Goal: Find specific page/section: Find specific page/section

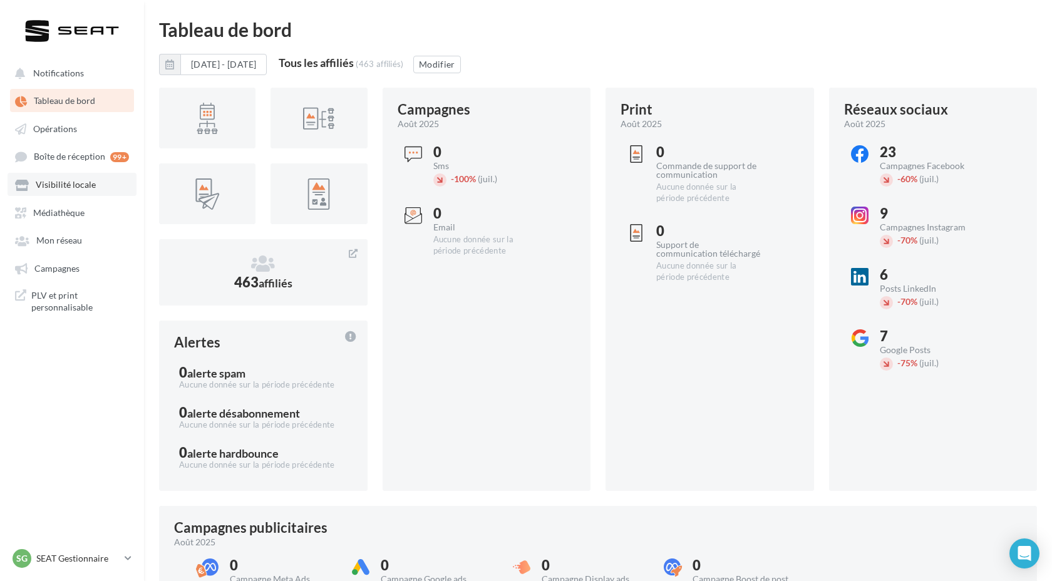
click at [65, 188] on span "Visibilité locale" at bounding box center [66, 185] width 60 height 11
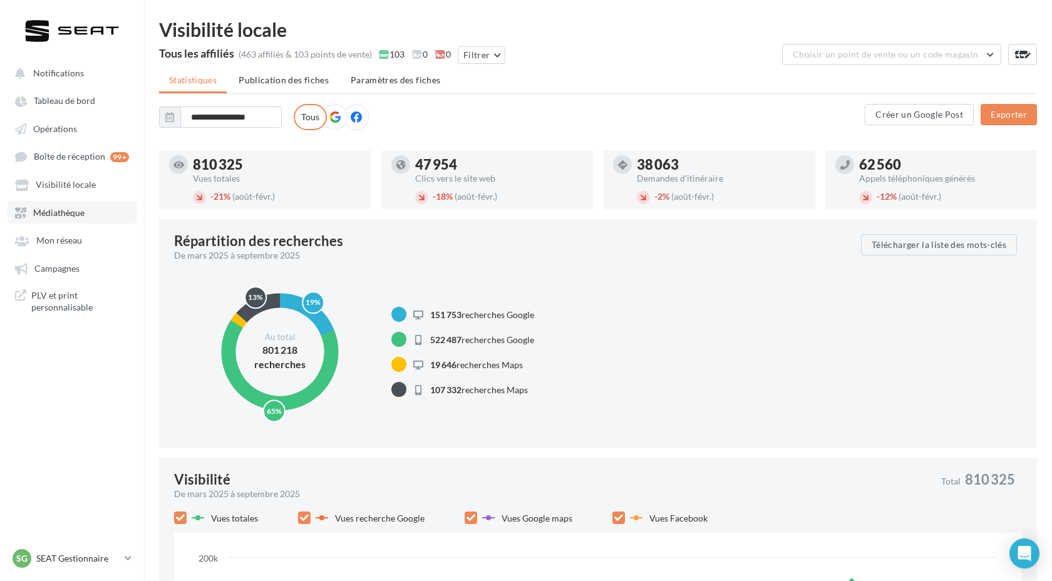
click at [62, 217] on span "Médiathèque" at bounding box center [58, 212] width 51 height 11
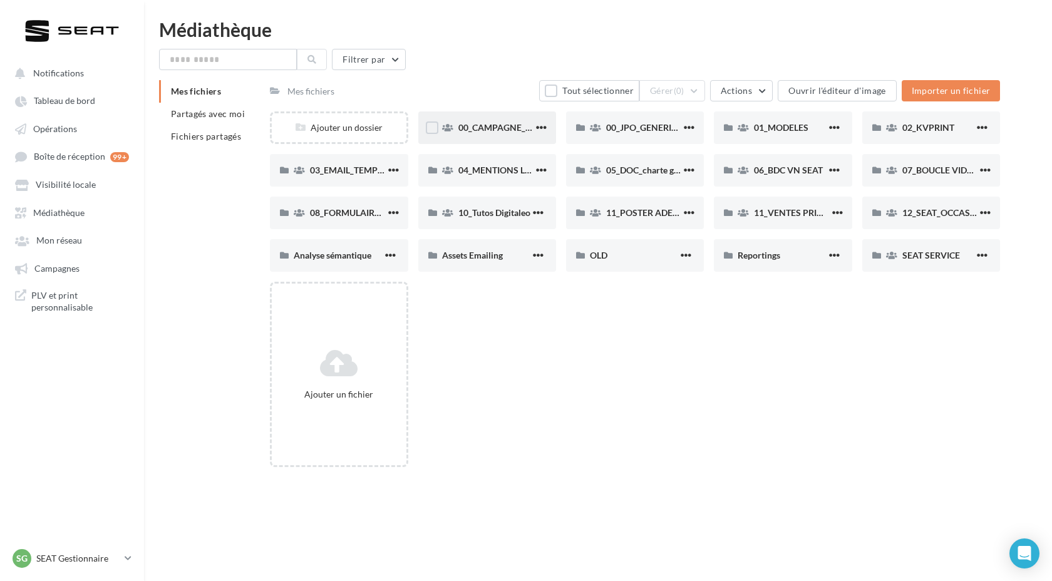
click at [497, 129] on span "00_CAMPAGNE_SEPTEMBRE" at bounding box center [516, 127] width 117 height 11
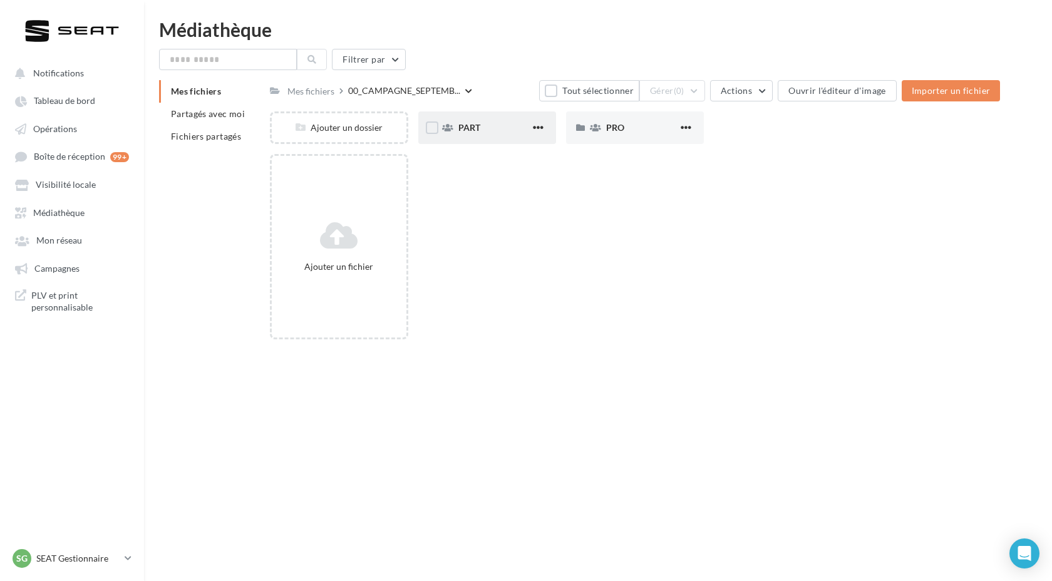
click at [507, 135] on div "PART" at bounding box center [487, 127] width 138 height 33
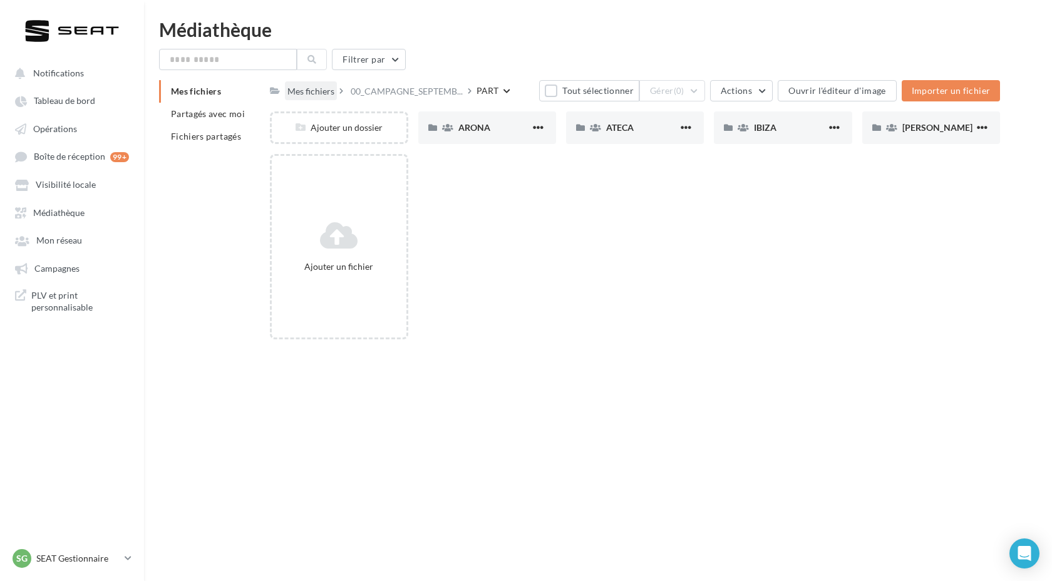
click at [314, 91] on div "Mes fichiers" at bounding box center [310, 91] width 47 height 13
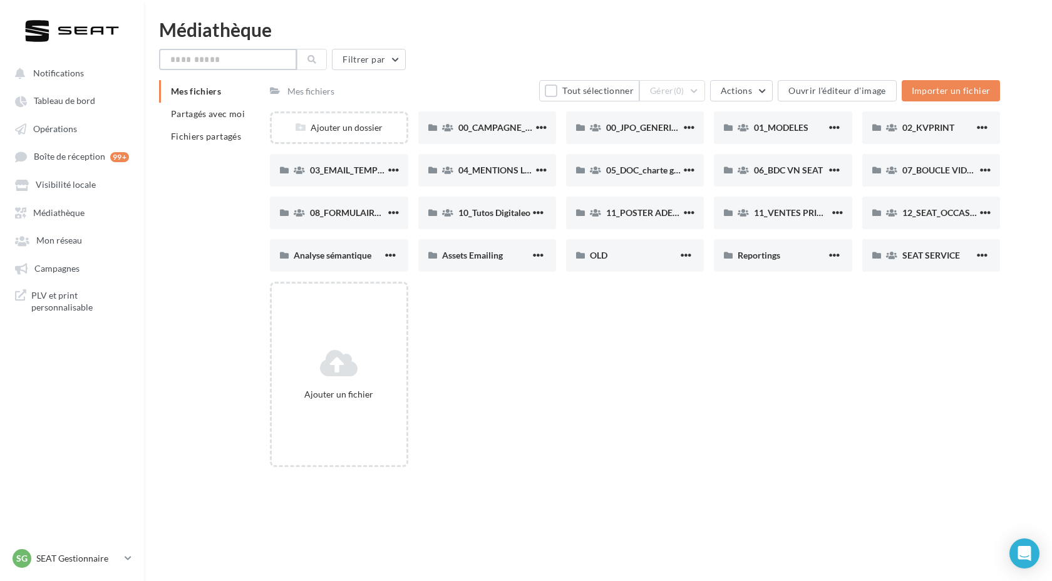
click at [256, 63] on input "text" at bounding box center [228, 59] width 138 height 21
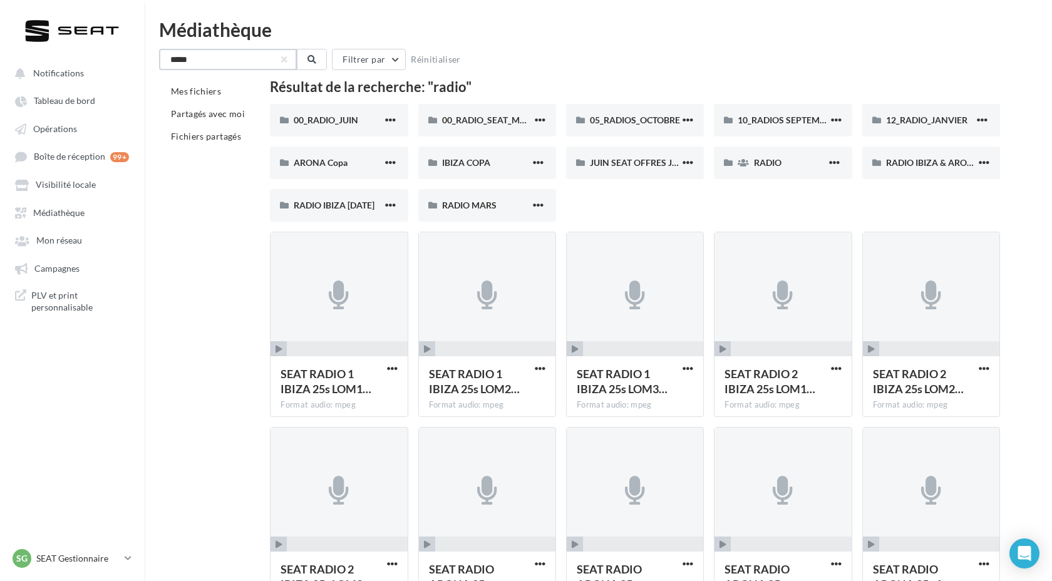
type input "*****"
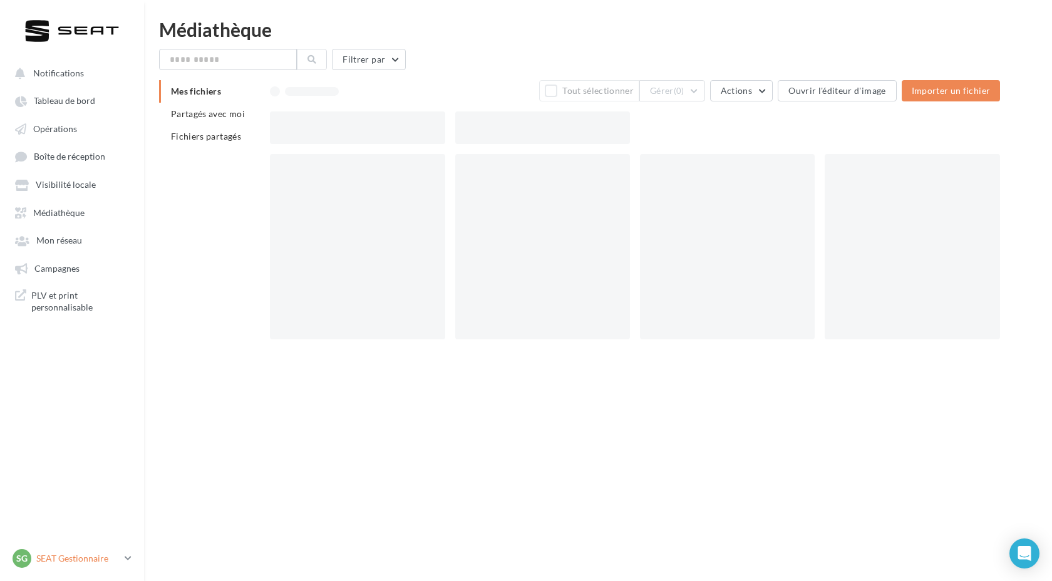
click at [80, 566] on div "SG SEAT Gestionnaire [PERSON_NAME][EMAIL_ADDRESS][PERSON_NAME][DOMAIN_NAME]_SEAT" at bounding box center [66, 558] width 107 height 19
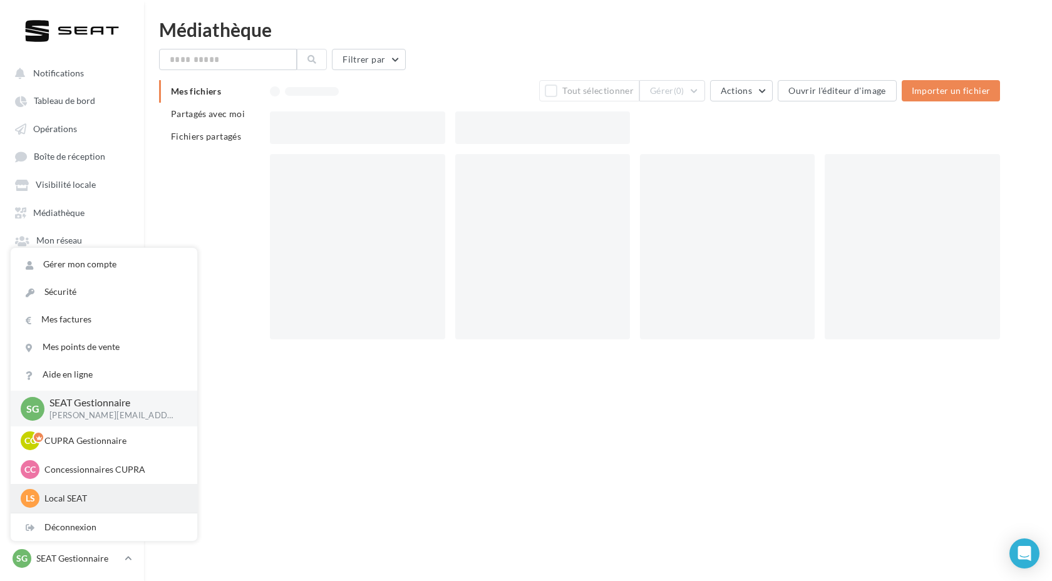
click at [70, 504] on p "Local SEAT" at bounding box center [113, 498] width 138 height 13
